Goal: Information Seeking & Learning: Learn about a topic

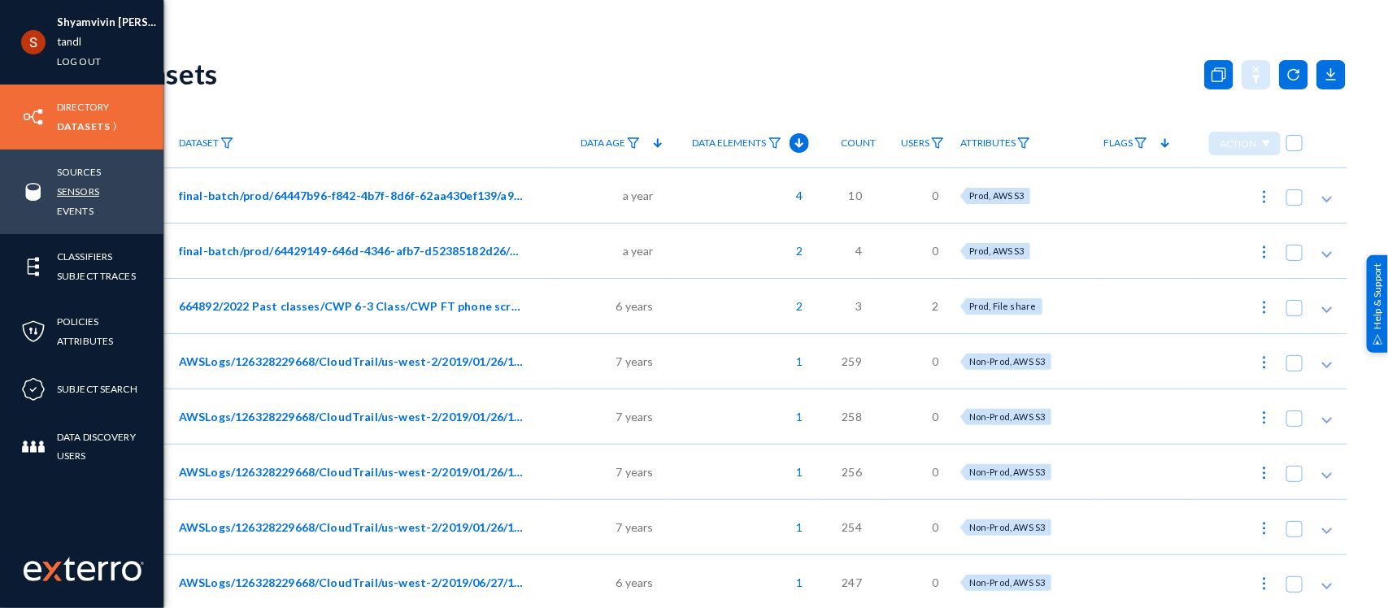
click at [79, 189] on link "Sensors" at bounding box center [78, 191] width 42 height 19
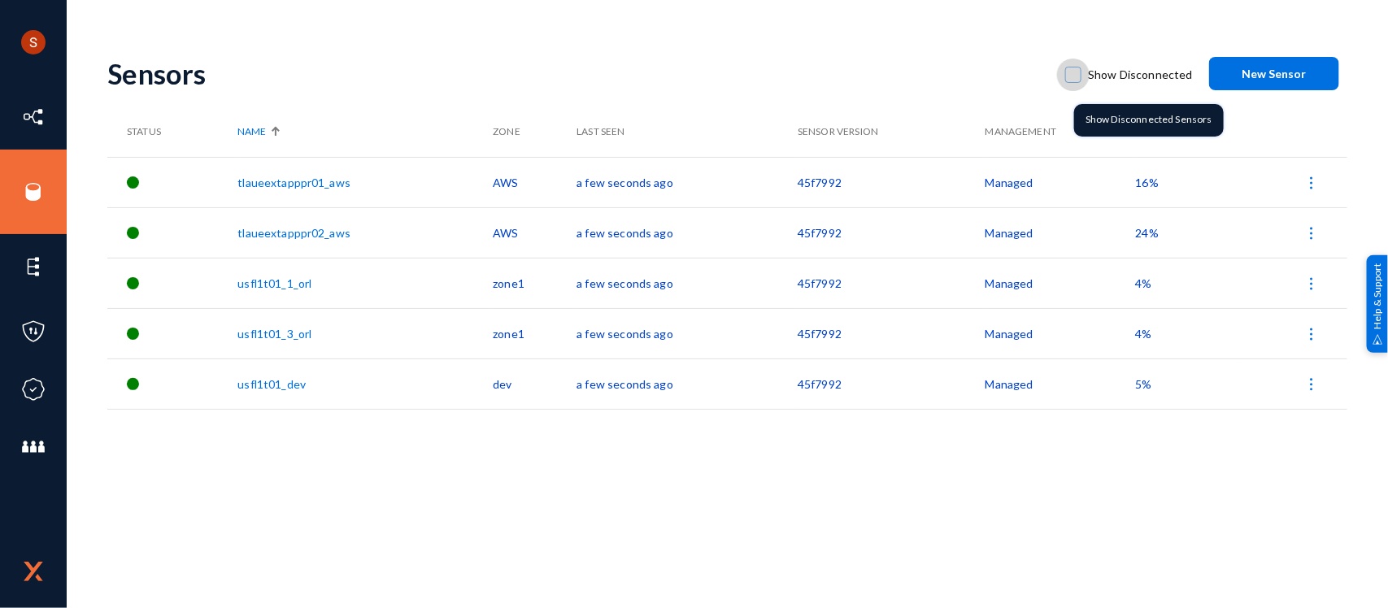
click at [1081, 78] on span at bounding box center [1073, 75] width 16 height 16
click at [1074, 82] on input "Show Disconnected" at bounding box center [1073, 83] width 2 height 2
checkbox input "true"
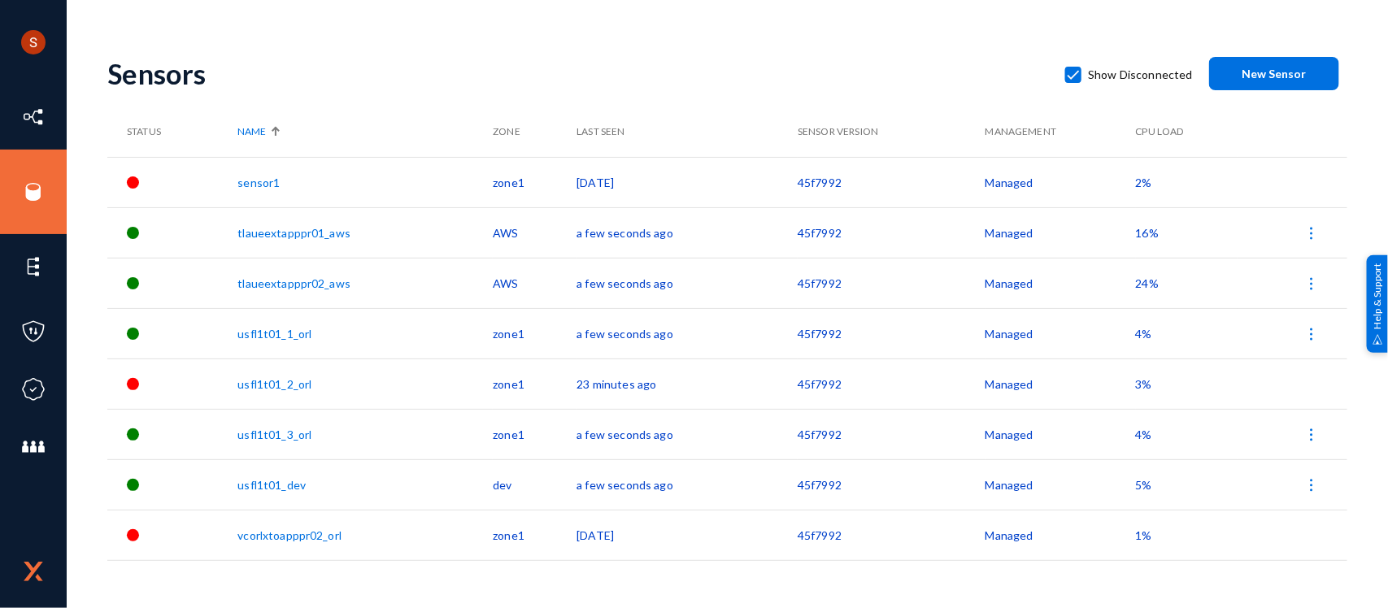
click at [1140, 181] on span "2%" at bounding box center [1144, 183] width 16 height 14
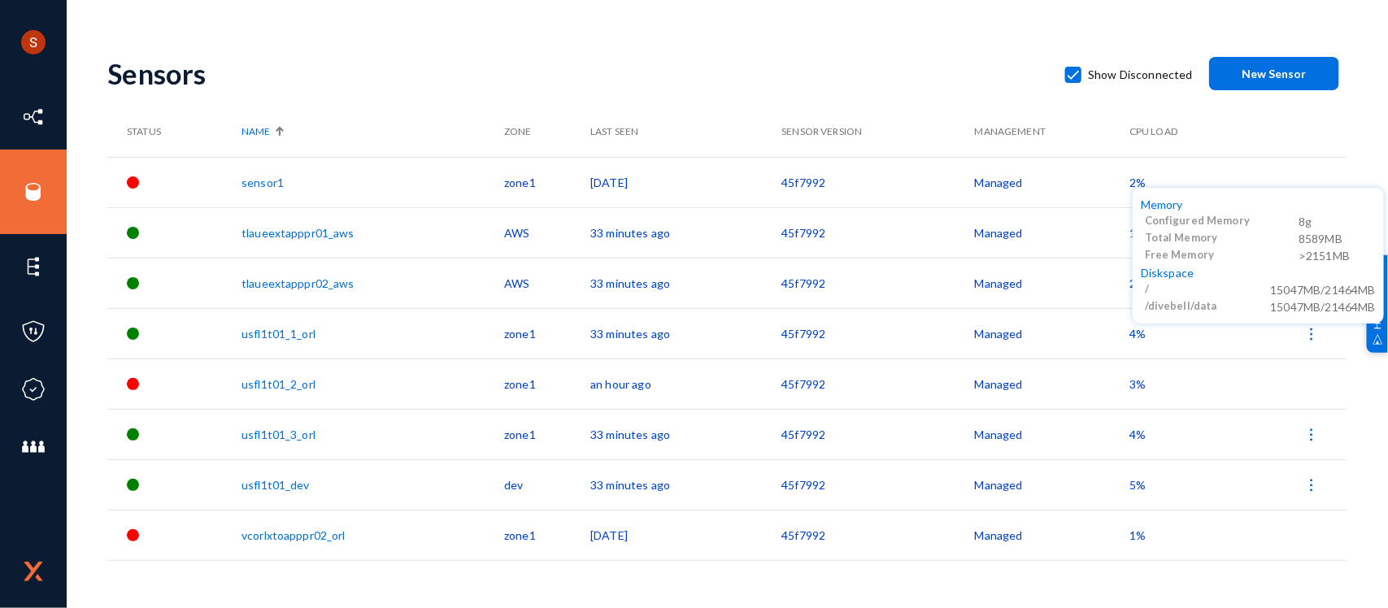
click at [834, 100] on div at bounding box center [694, 304] width 1388 height 608
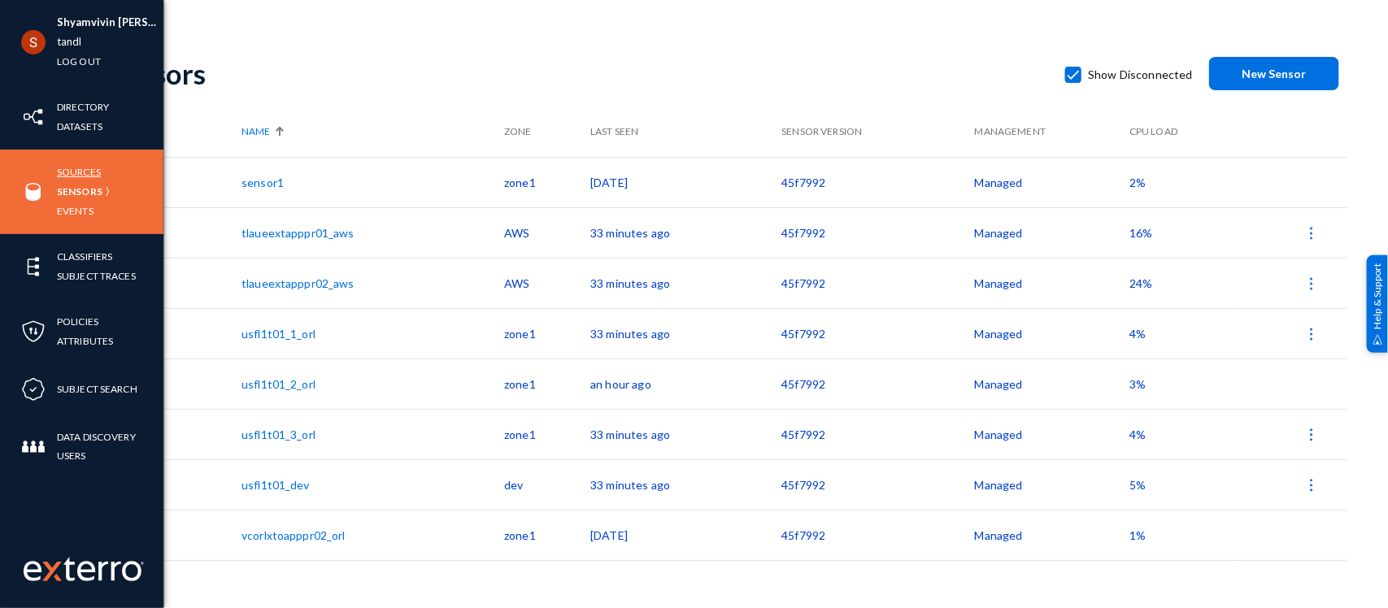
click at [67, 172] on link "Sources" at bounding box center [79, 172] width 44 height 19
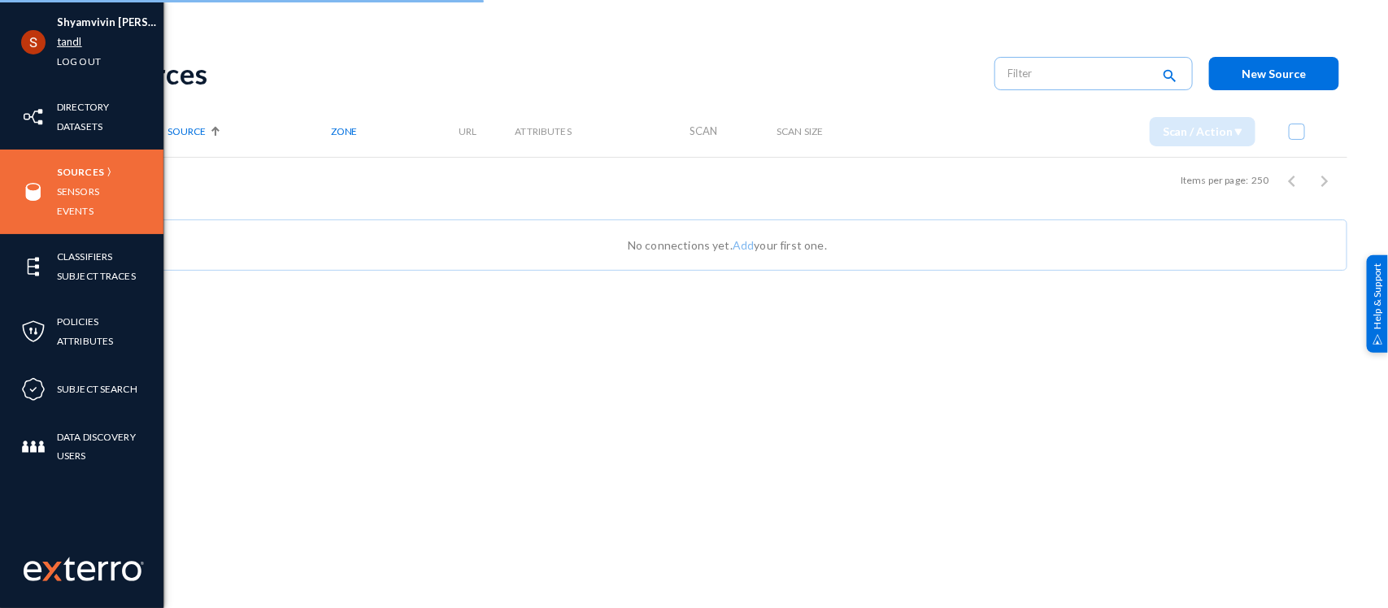
click at [63, 43] on link "tandl" at bounding box center [69, 42] width 25 height 19
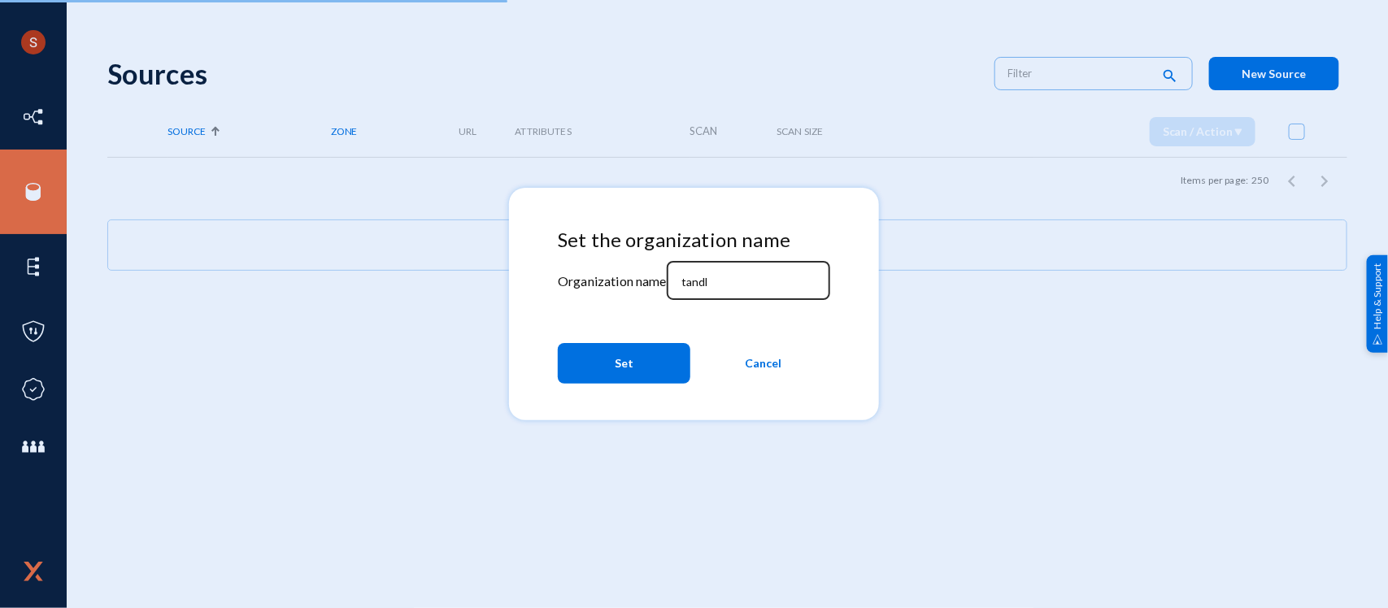
click at [696, 281] on input "tandl" at bounding box center [751, 282] width 140 height 15
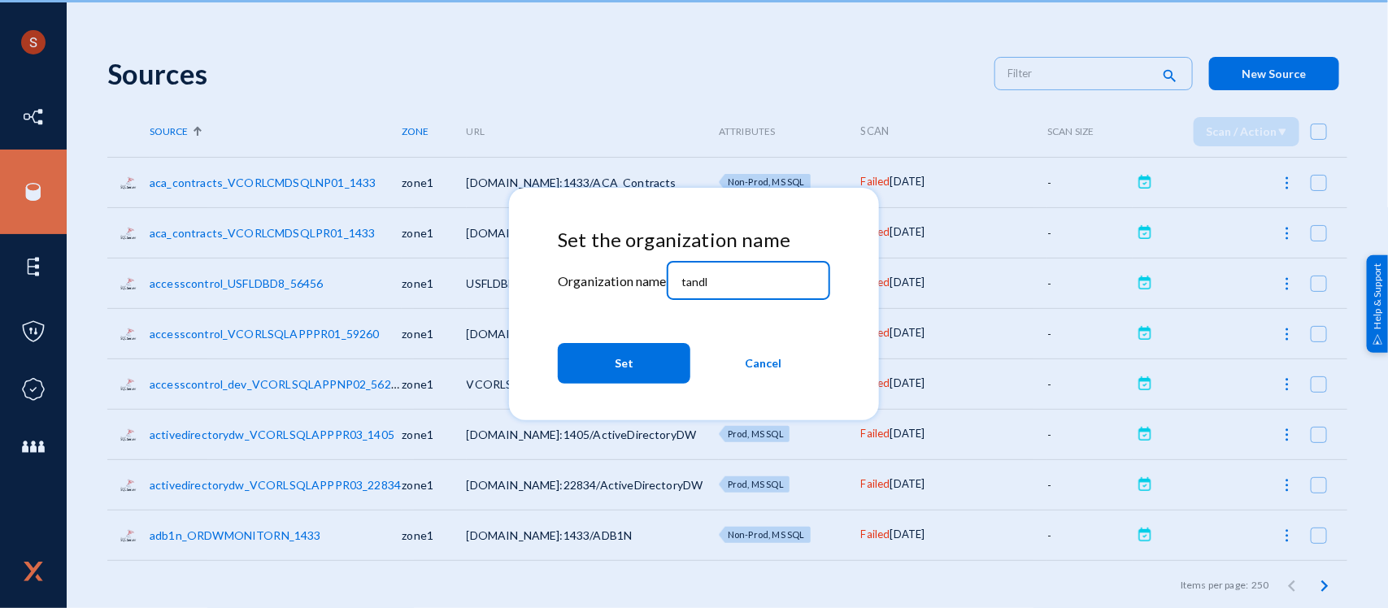
click at [696, 281] on input "tandl" at bounding box center [751, 282] width 140 height 15
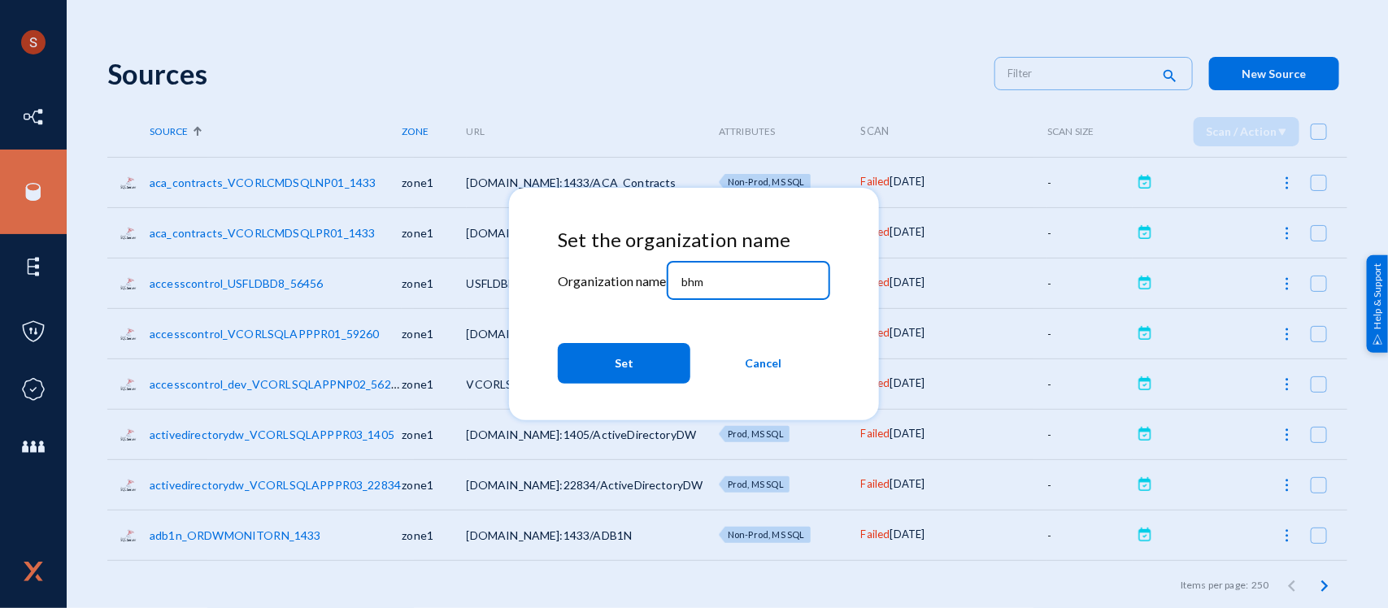
type input "bhm"
click at [632, 358] on span "Set" at bounding box center [624, 363] width 19 height 29
